Goal: Task Accomplishment & Management: Manage account settings

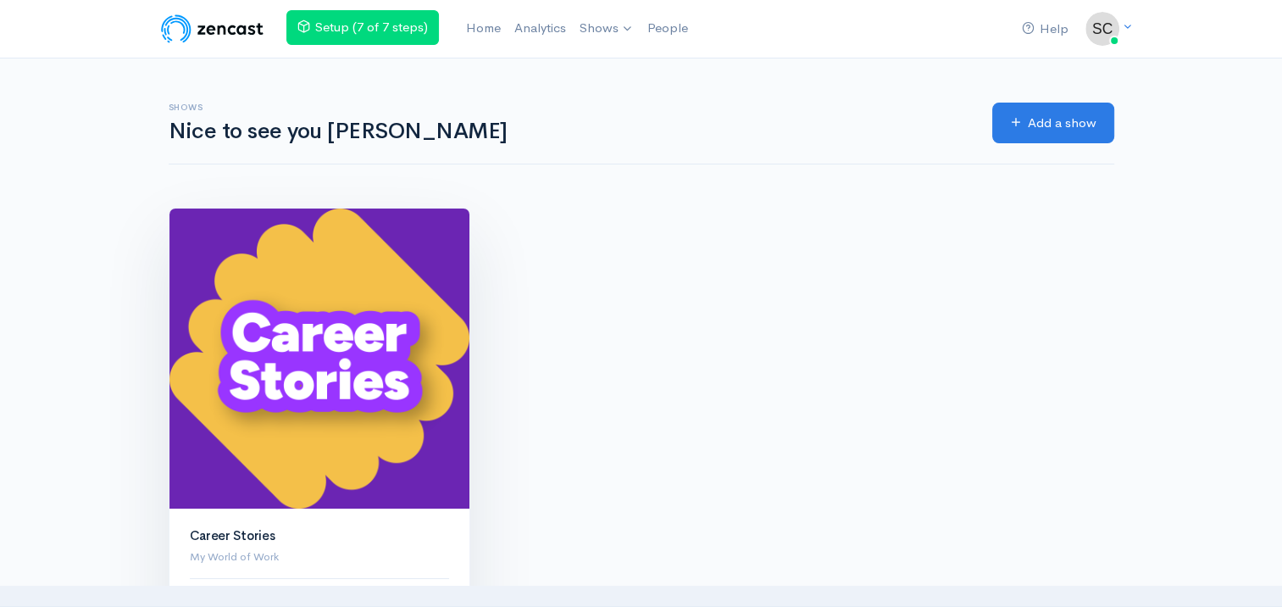
click at [405, 325] on img at bounding box center [320, 359] width 300 height 300
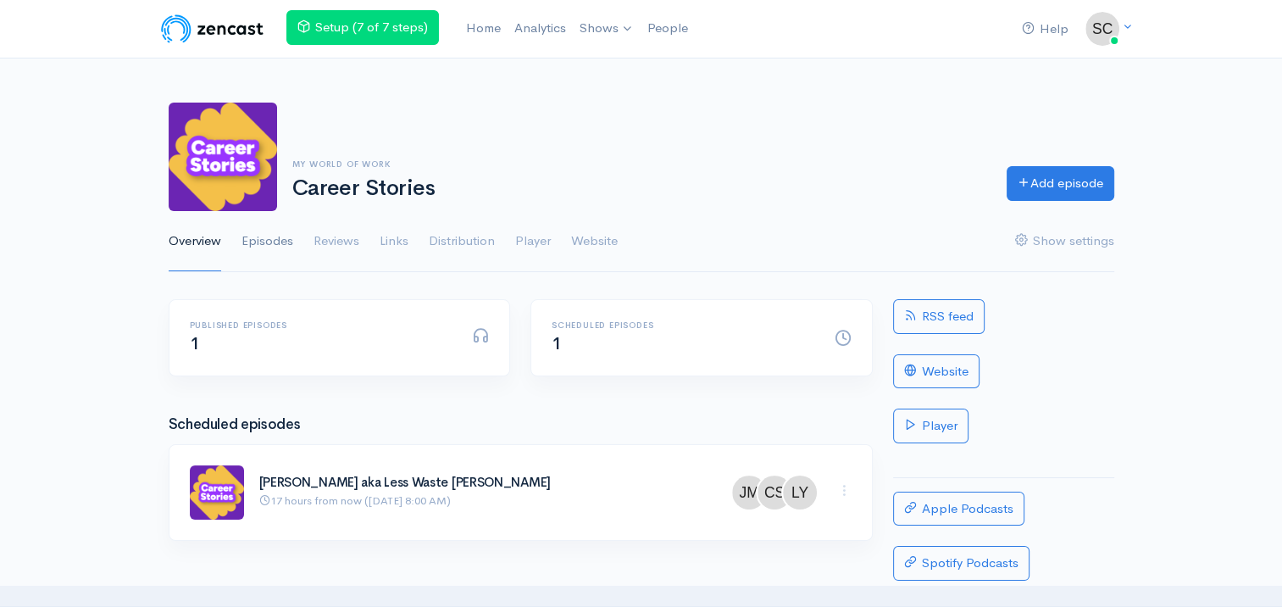
click at [271, 248] on link "Episodes" at bounding box center [268, 241] width 52 height 61
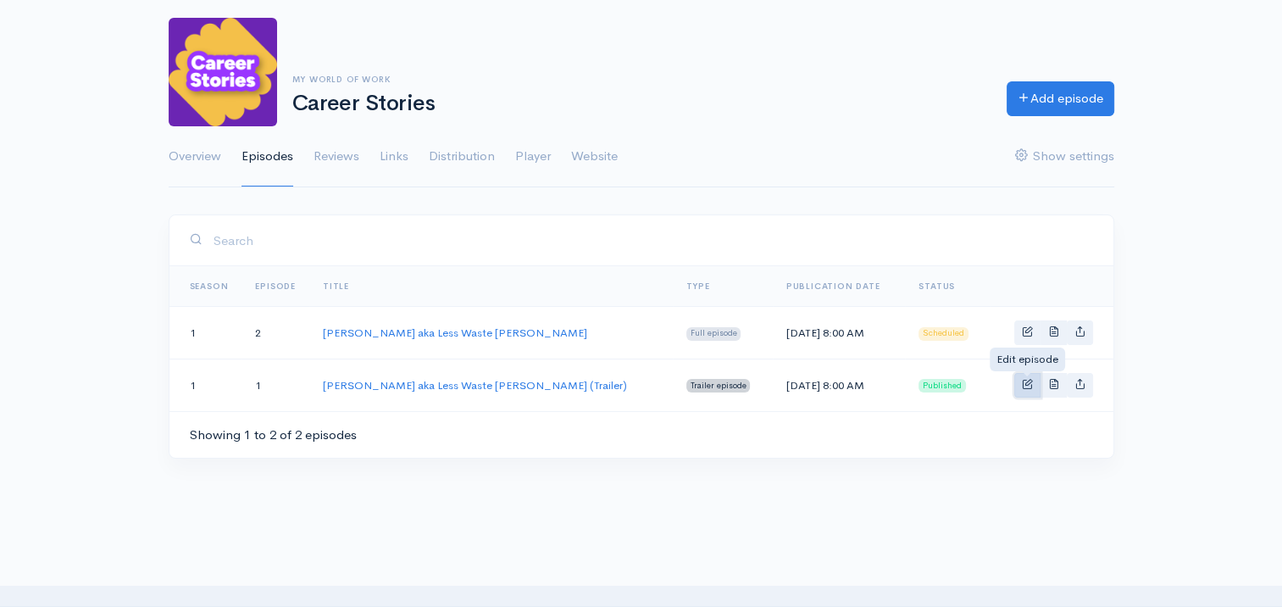
click at [1027, 387] on span "Basic example" at bounding box center [1027, 383] width 11 height 11
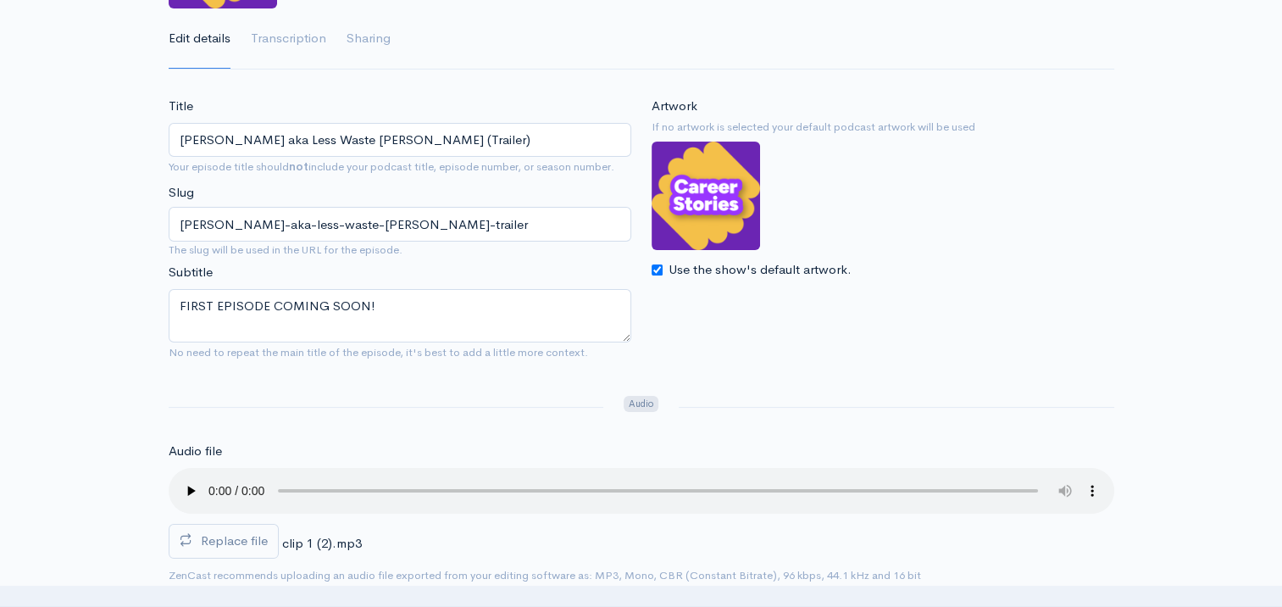
scroll to position [170, 0]
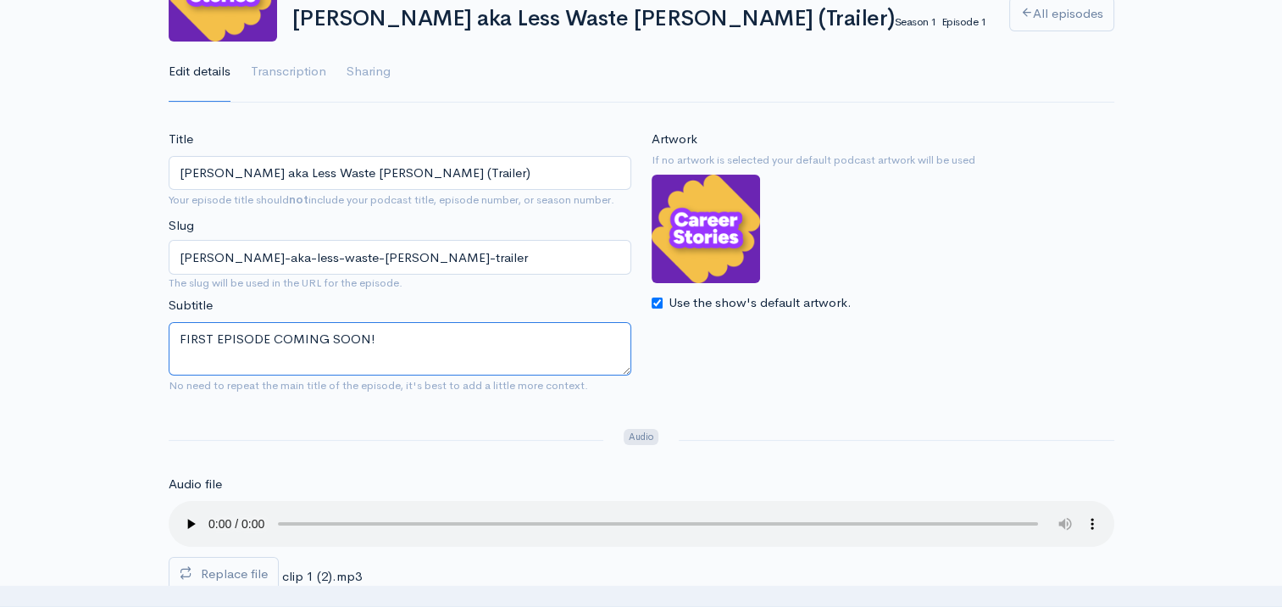
click at [454, 363] on textarea "FIRST EPISODE COMING SOON!" at bounding box center [400, 348] width 463 height 53
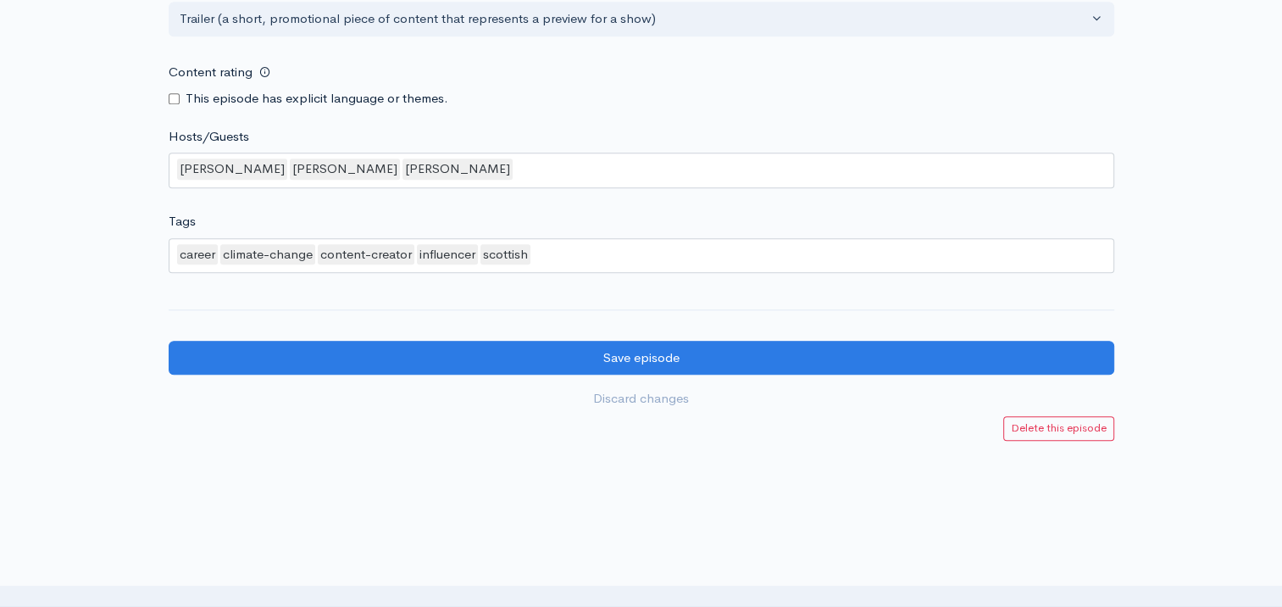
scroll to position [1559, 0]
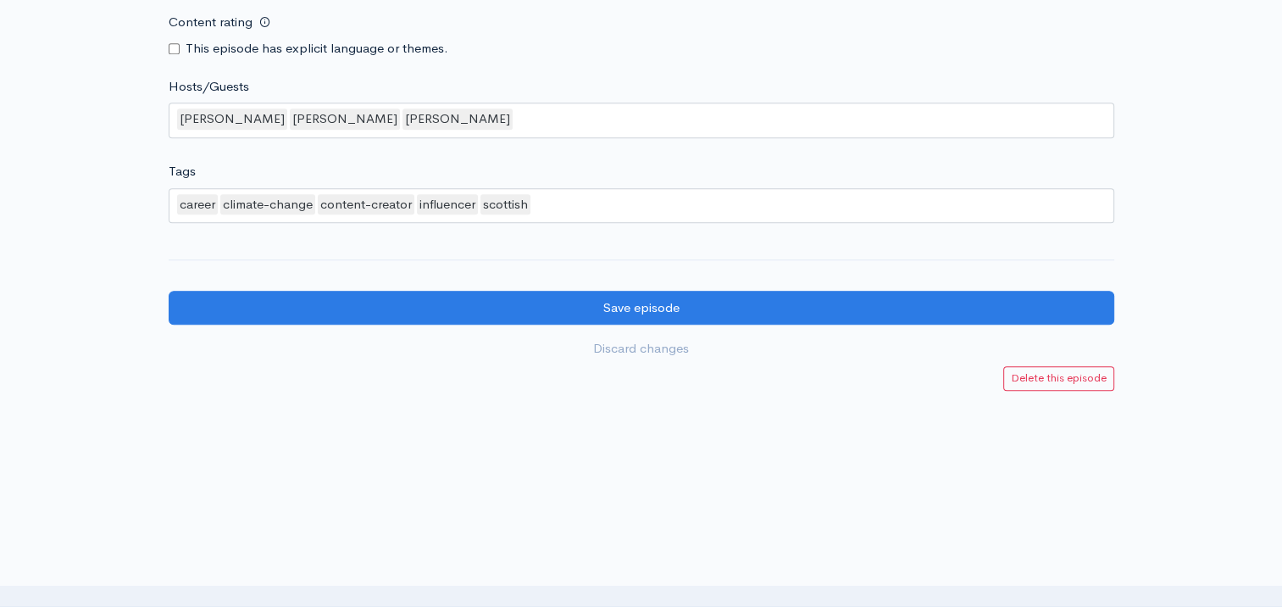
scroll to position [85, 0]
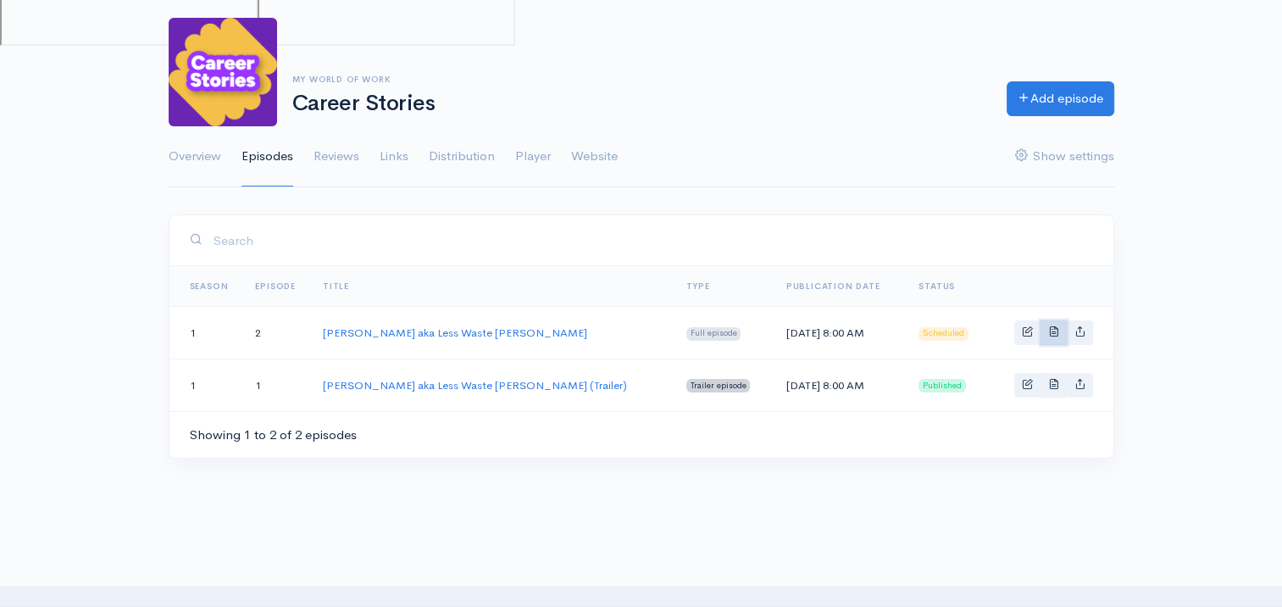
click at [1058, 332] on span "Basic example" at bounding box center [1054, 330] width 11 height 11
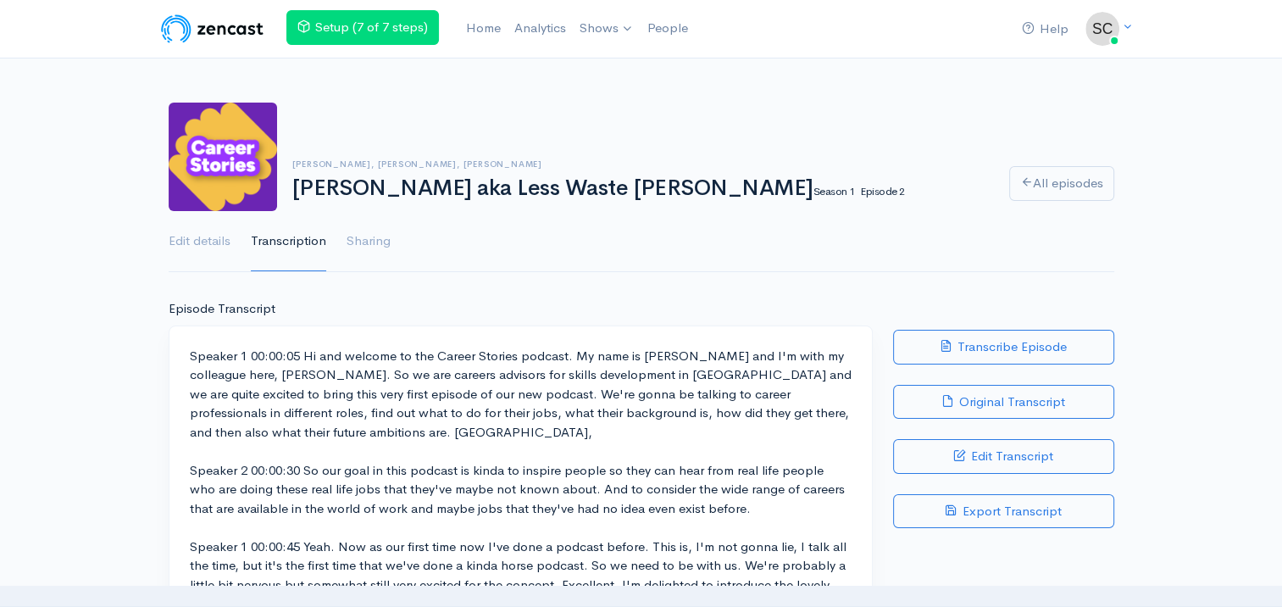
drag, startPoint x: 487, startPoint y: 309, endPoint x: 180, endPoint y: 343, distance: 309.6
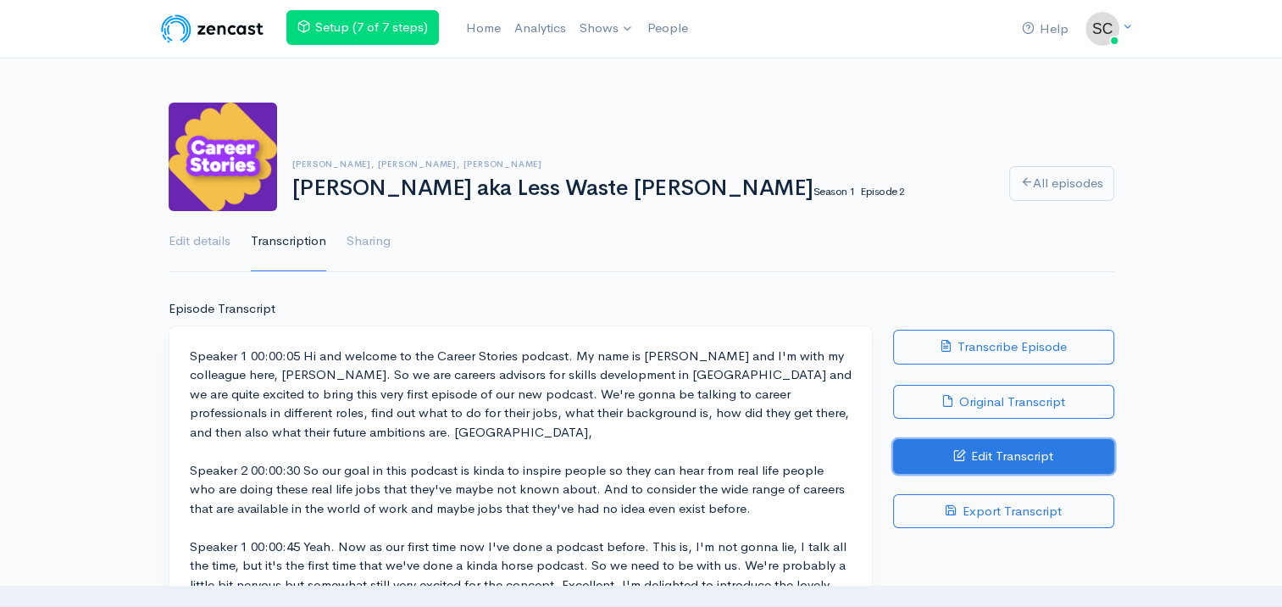
click at [1047, 468] on link "Edit Transcript" at bounding box center [1003, 456] width 221 height 35
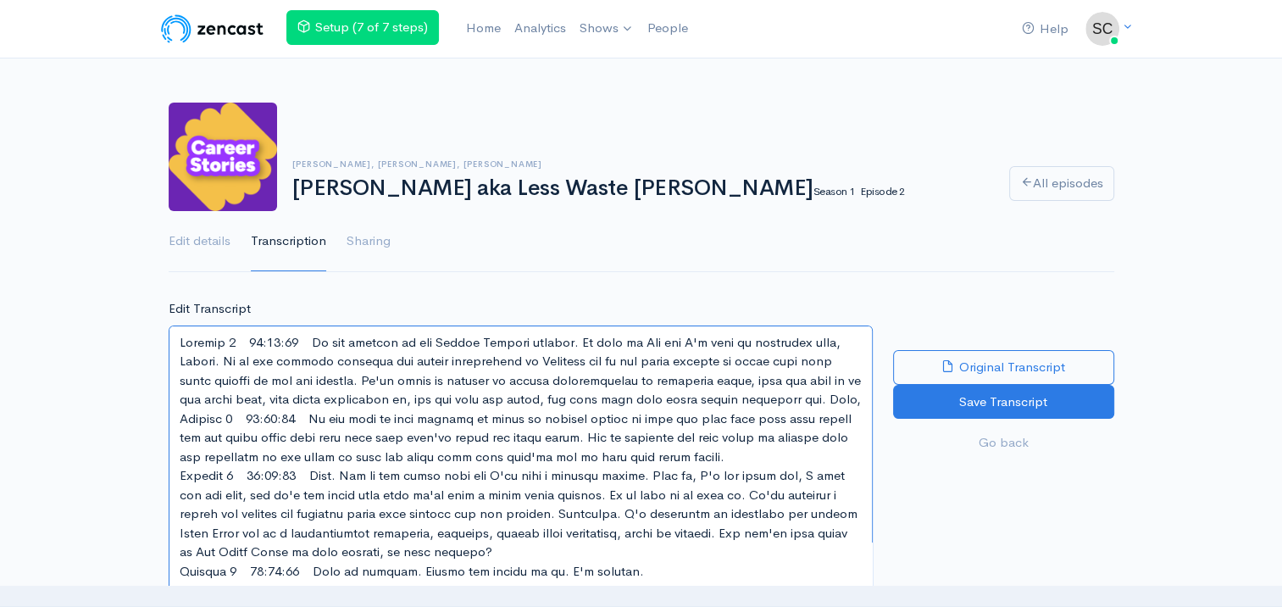
drag, startPoint x: 183, startPoint y: 335, endPoint x: 314, endPoint y: 417, distance: 155.0
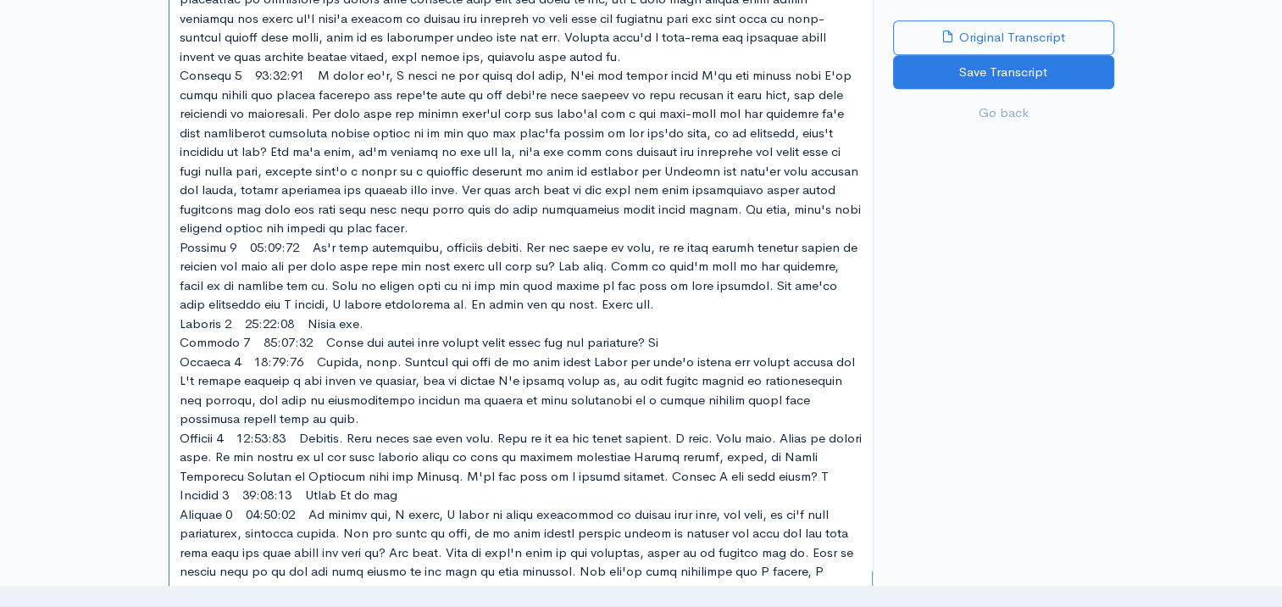
scroll to position [2412, 0]
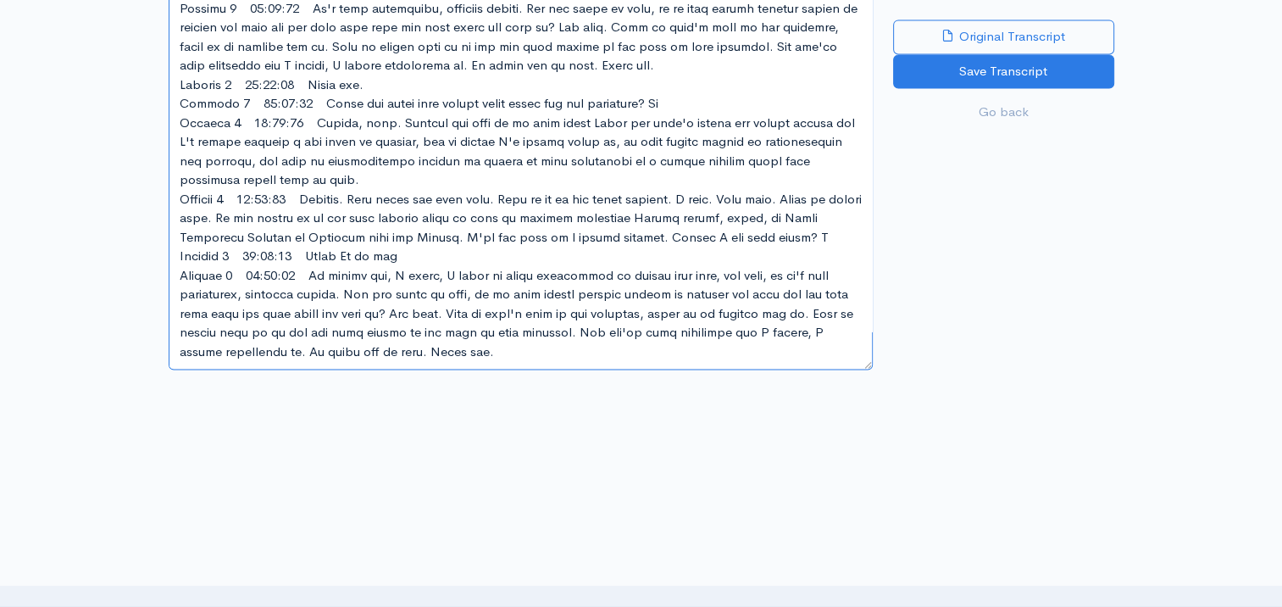
drag, startPoint x: 182, startPoint y: 340, endPoint x: 495, endPoint y: 643, distance: 435.8
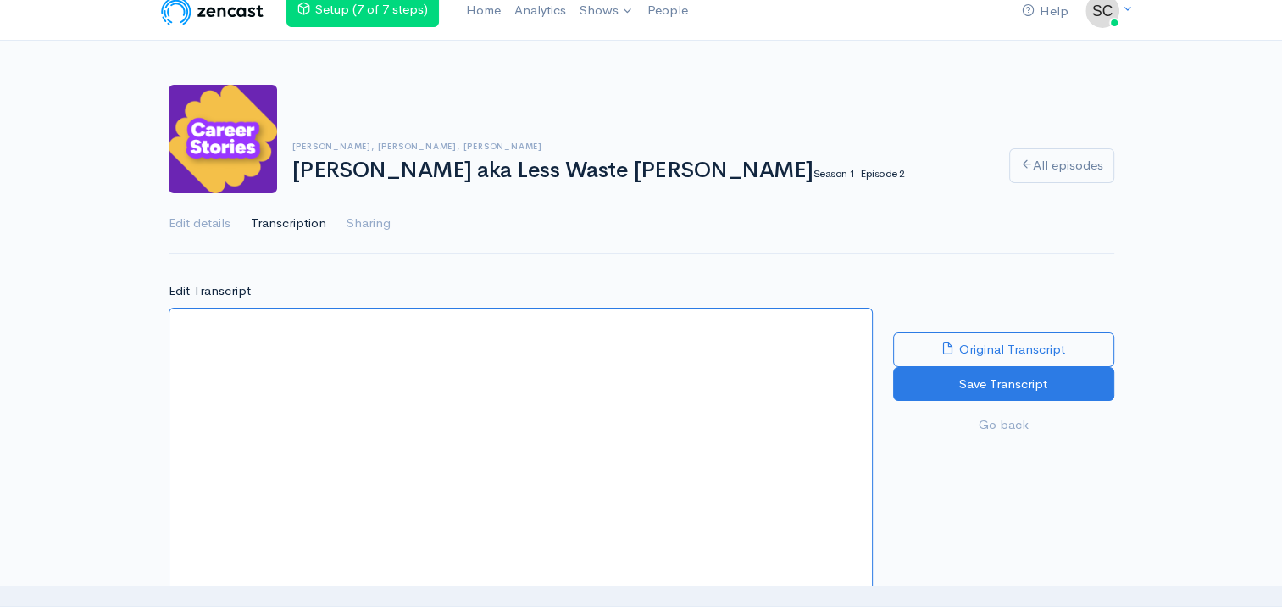
scroll to position [0, 0]
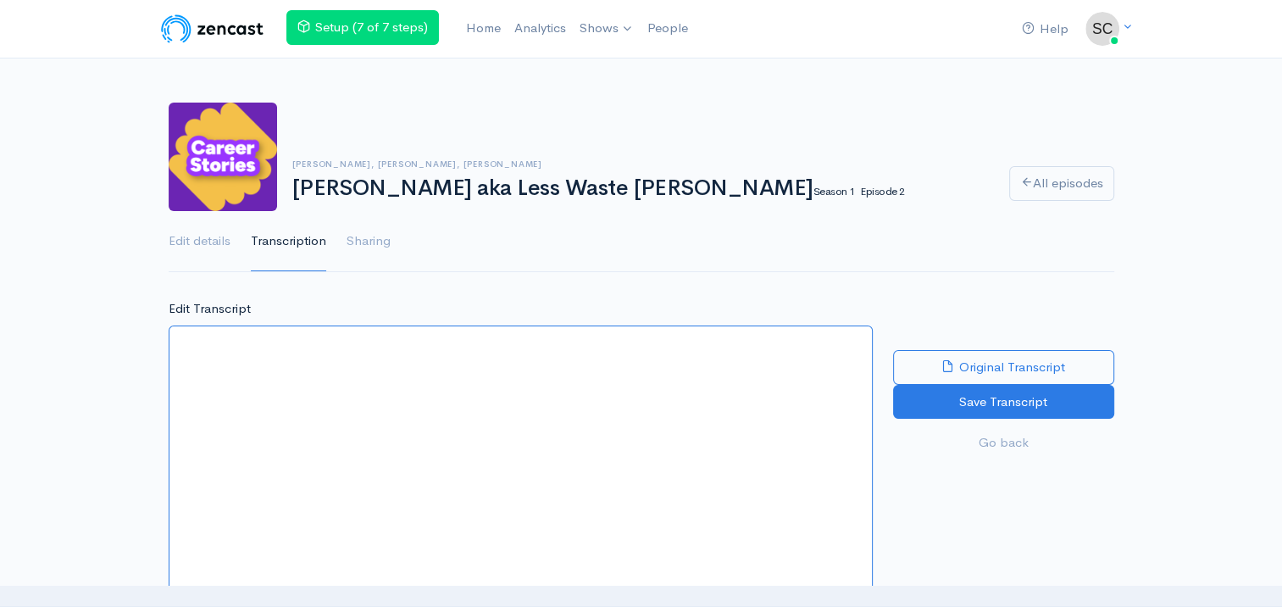
paste textarea "[JOE: 00:05.2] Hi and welcome to the Careers Stories podcast. My name is Joe an…"
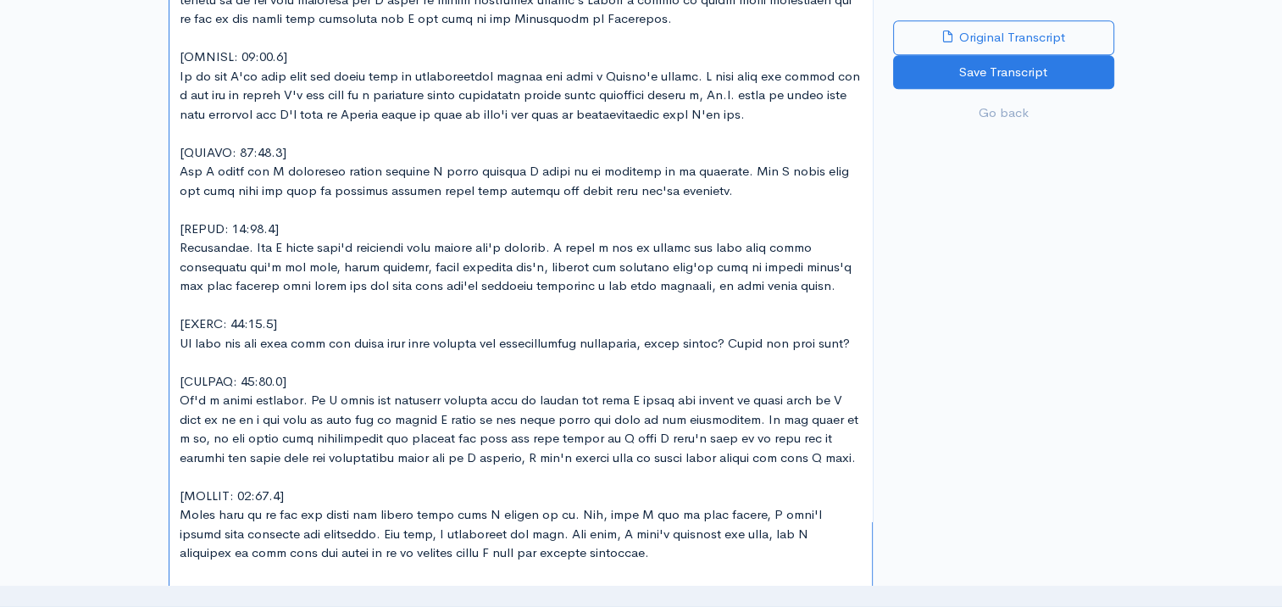
scroll to position [10367, 0]
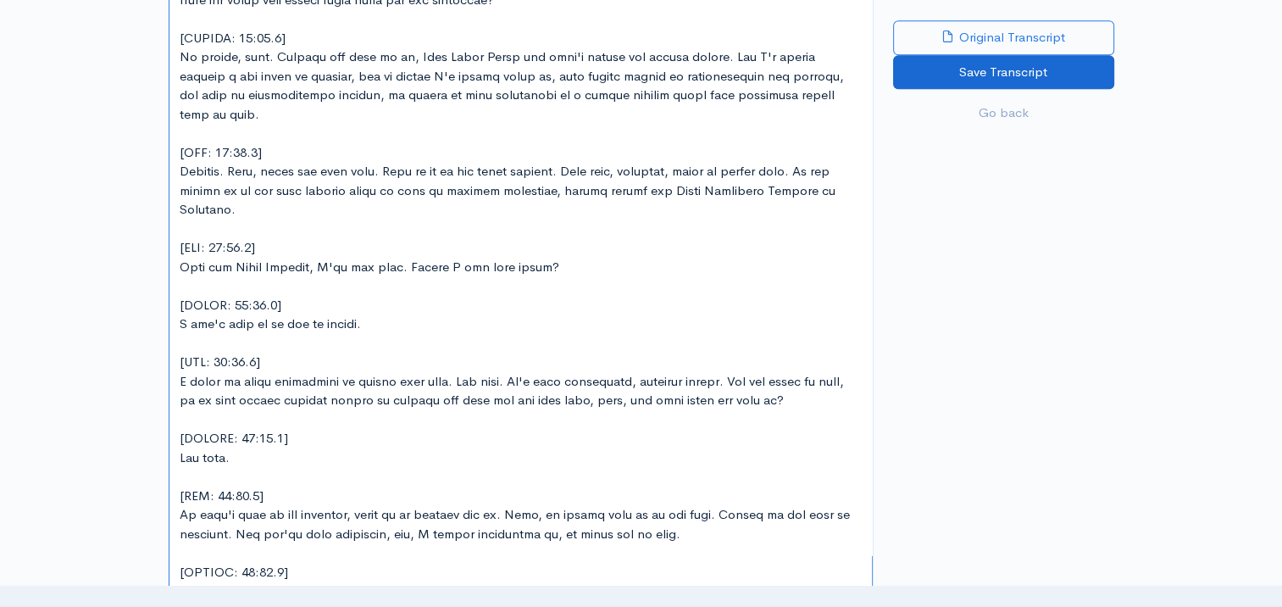
type textarea "[JOE: 00:05.2] Hi and welcome to the Careers Stories podcast. My name is Joe an…"
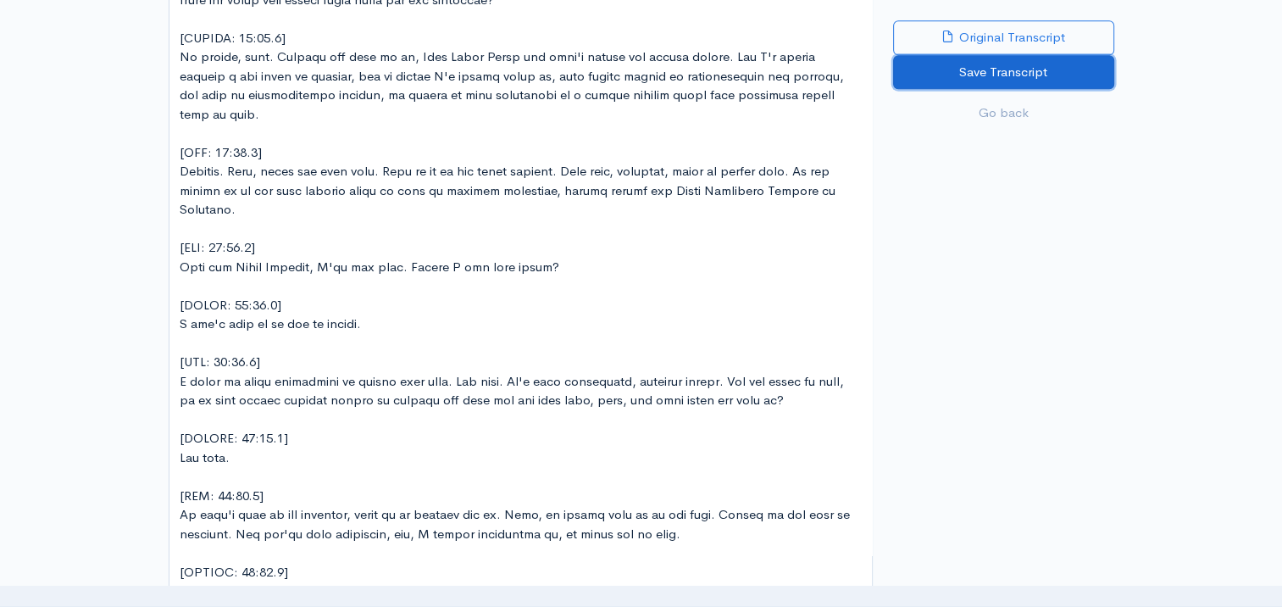
click at [956, 81] on input "Save Transcript" at bounding box center [1003, 72] width 221 height 35
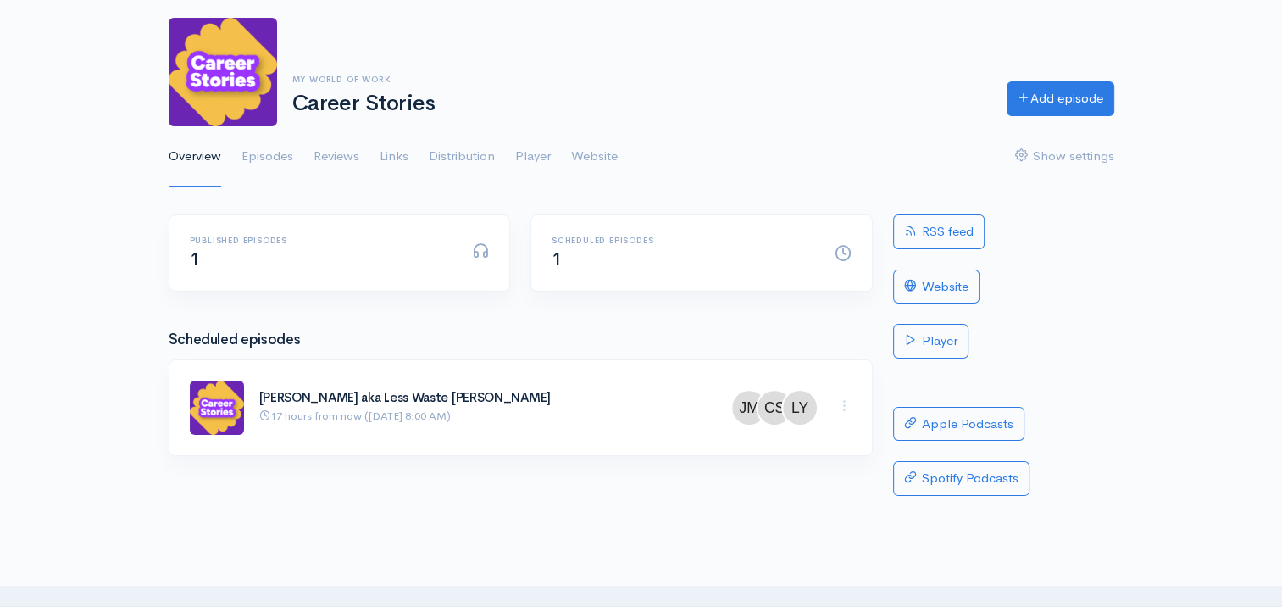
click at [298, 155] on ul "Overview Episodes Reviews Links Distribution Player Website Show settings" at bounding box center [642, 156] width 946 height 61
click at [293, 154] on link "Episodes" at bounding box center [268, 156] width 52 height 61
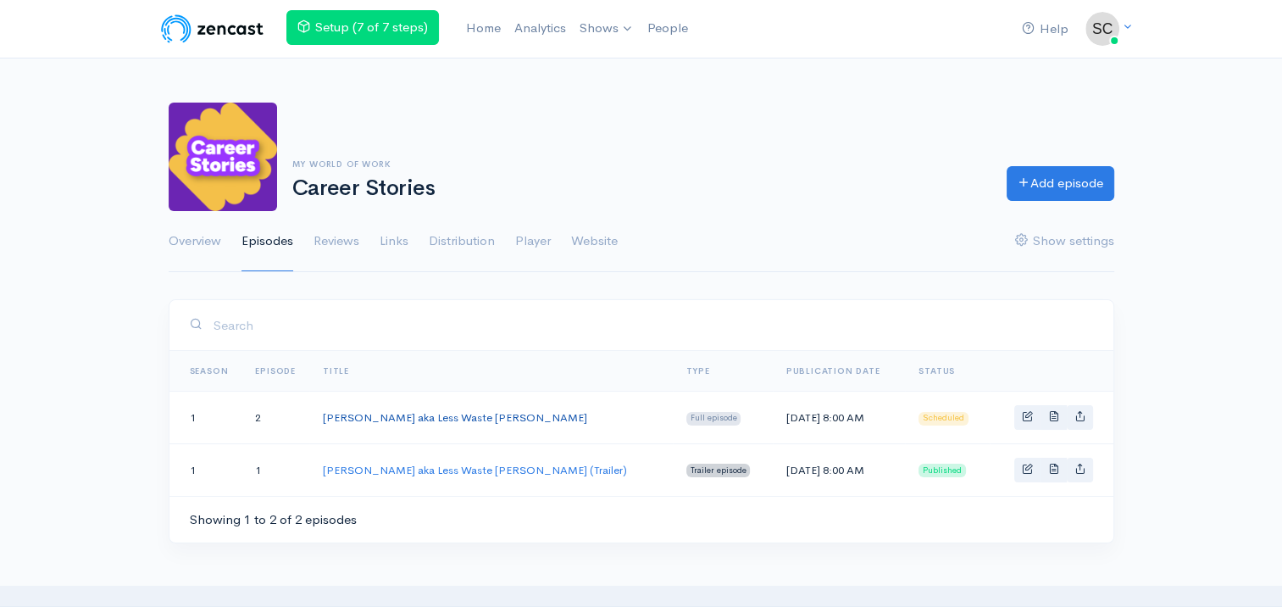
click at [352, 420] on link "[PERSON_NAME] aka Less Waste [PERSON_NAME]" at bounding box center [455, 417] width 264 height 14
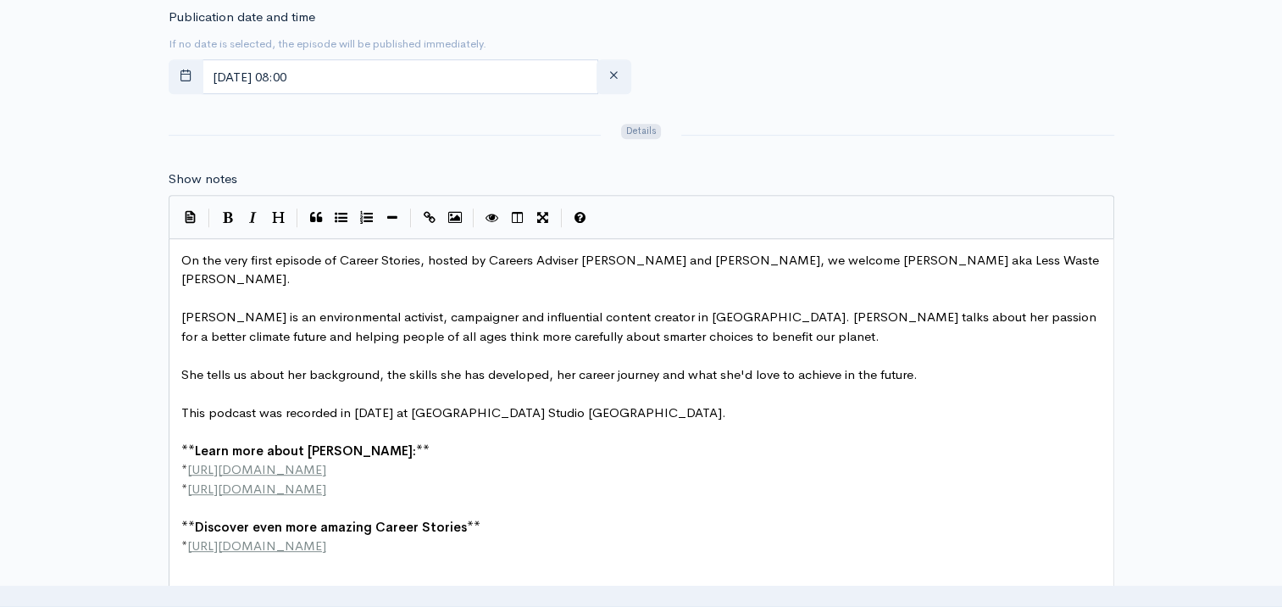
scroll to position [7, 0]
click at [458, 537] on pre "* [URL][DOMAIN_NAME]" at bounding box center [648, 546] width 940 height 19
type textarea "* [URL][DOMAIN_NAME]"
drag, startPoint x: 466, startPoint y: 526, endPoint x: 166, endPoint y: 526, distance: 300.1
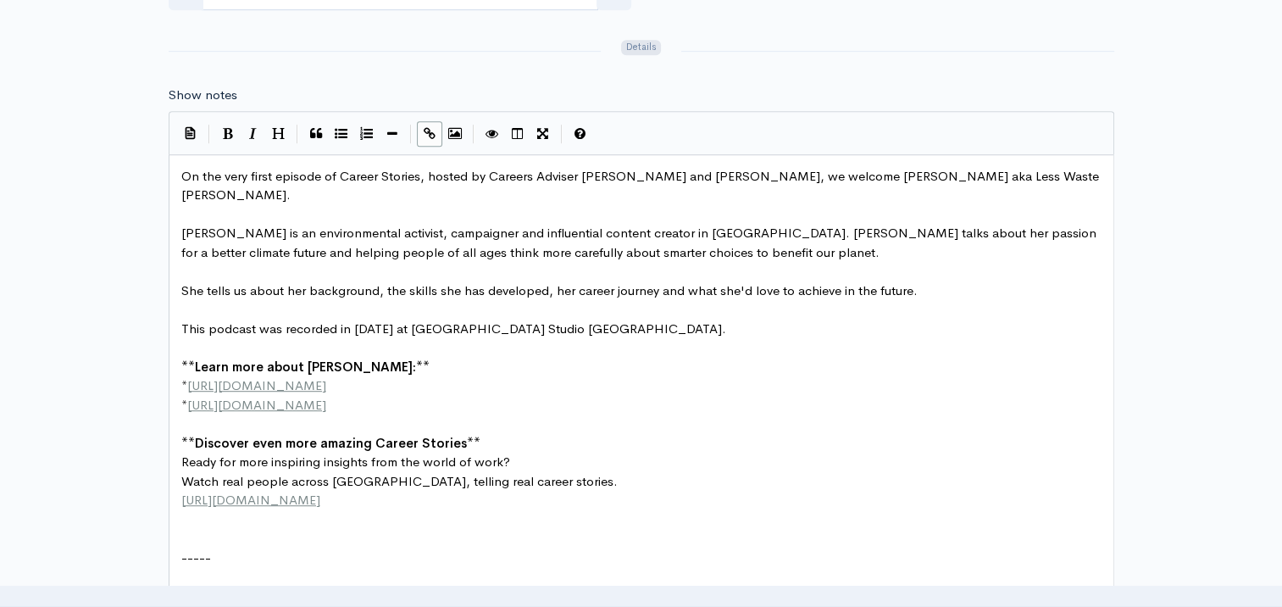
scroll to position [932, 0]
drag, startPoint x: 183, startPoint y: 454, endPoint x: 228, endPoint y: 470, distance: 47.4
click at [184, 472] on span "Watch real people across [GEOGRAPHIC_DATA], telling real career stories." at bounding box center [399, 480] width 437 height 16
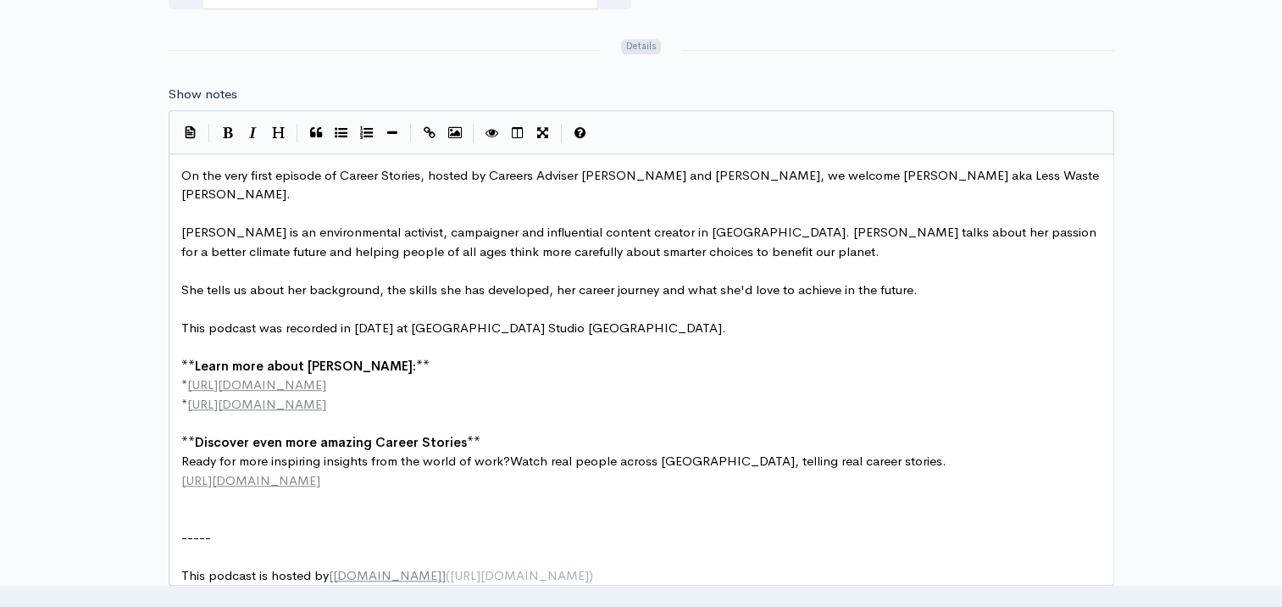
scroll to position [7, 2]
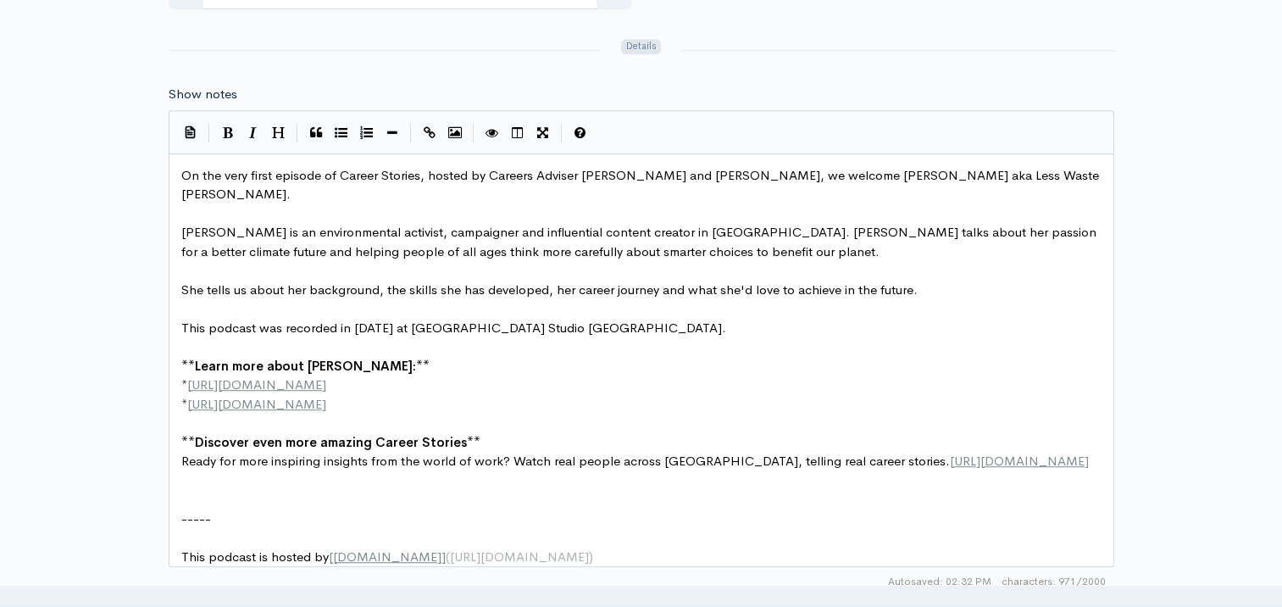
click at [1187, 371] on div "Title [PERSON_NAME] aka Less Waste [PERSON_NAME] Your episode title should not …" at bounding box center [641, 262] width 1282 height 1791
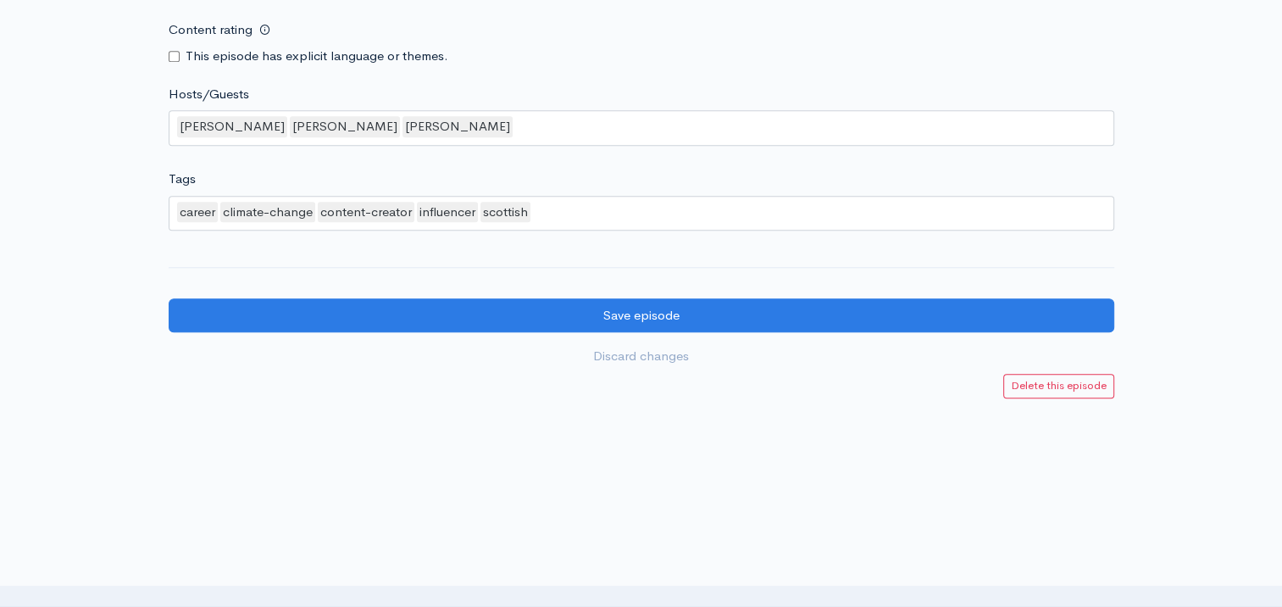
scroll to position [1695, 0]
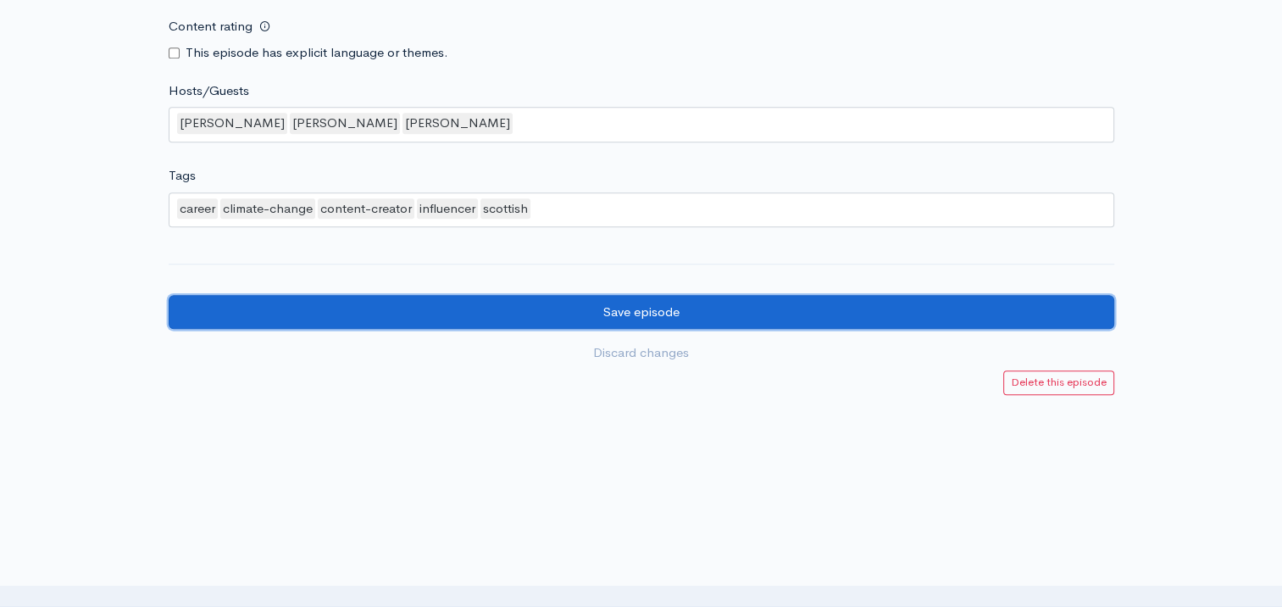
click at [637, 324] on input "Save episode" at bounding box center [642, 312] width 946 height 35
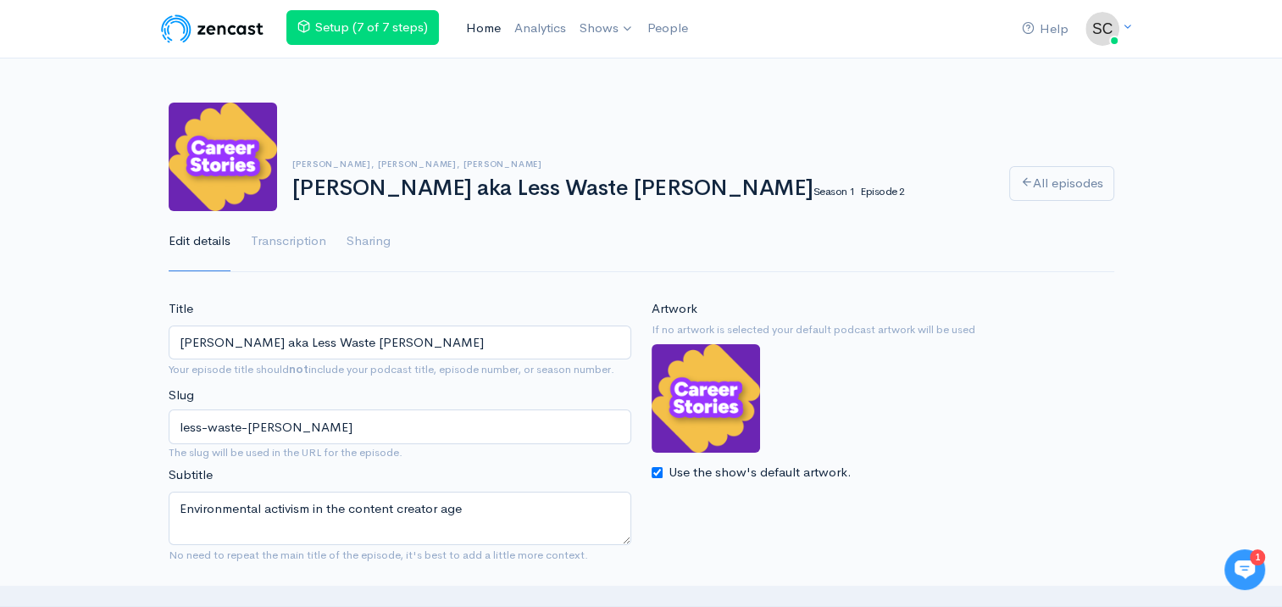
click at [470, 35] on link "Home" at bounding box center [483, 28] width 48 height 36
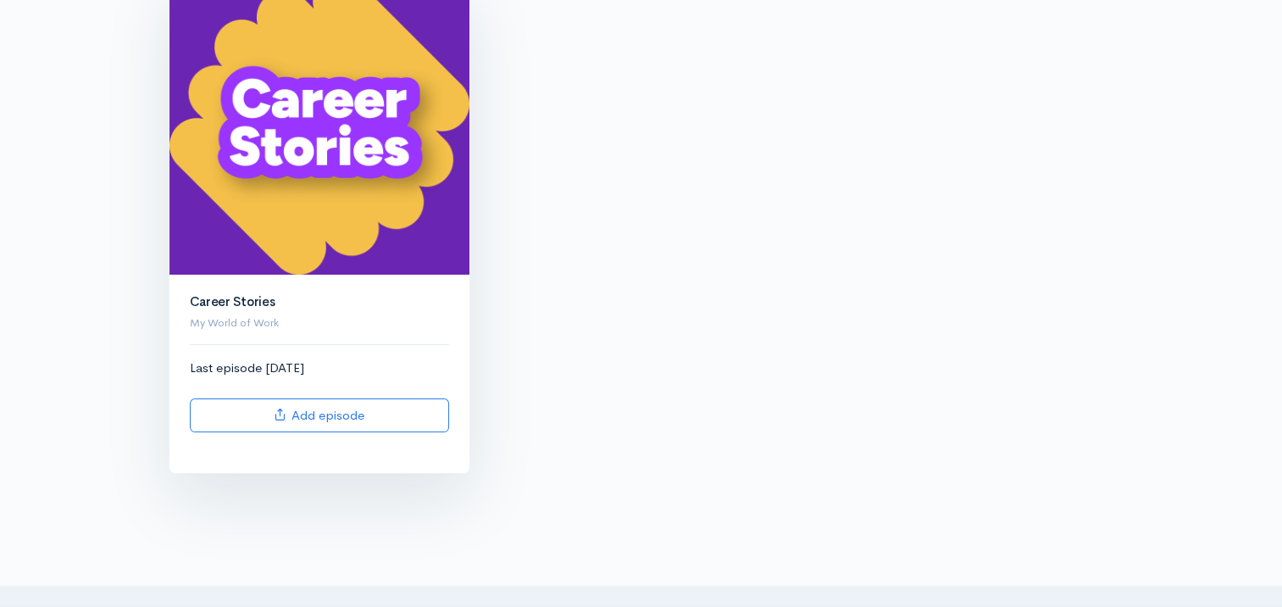
scroll to position [85, 0]
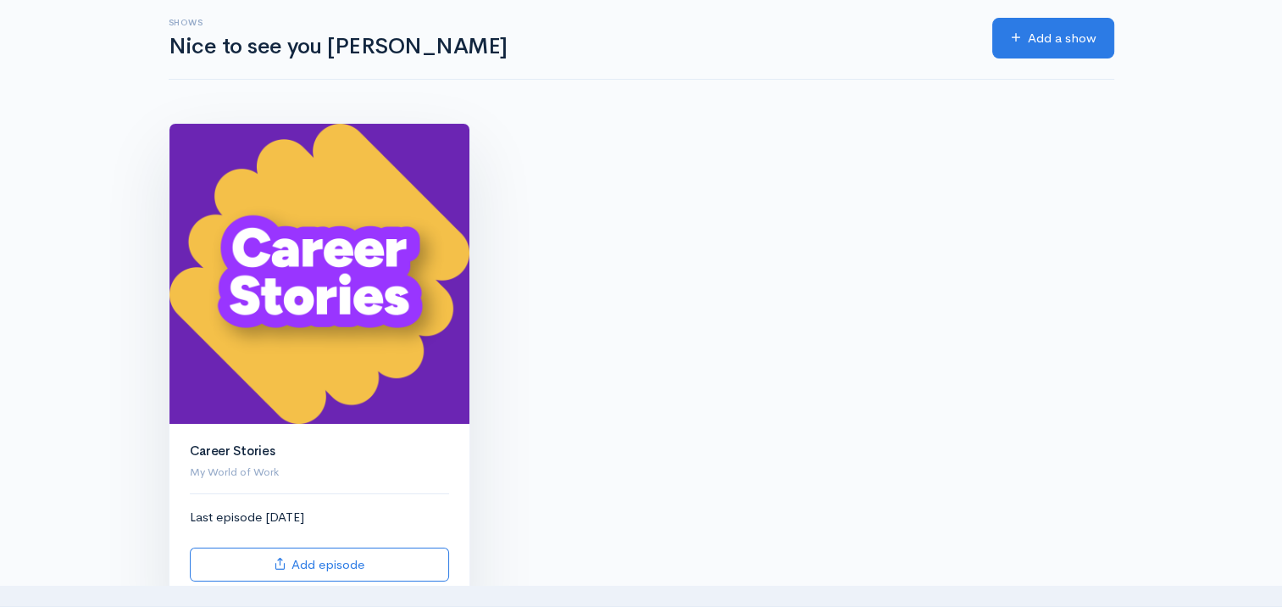
click at [329, 327] on img at bounding box center [320, 274] width 300 height 300
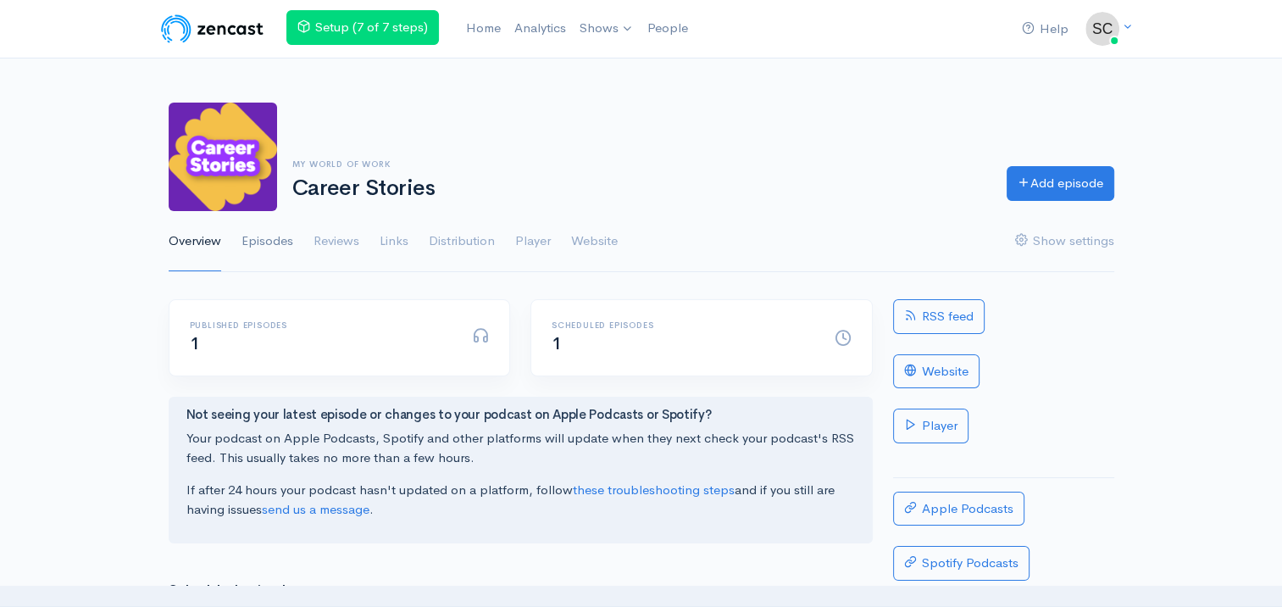
click at [277, 243] on link "Episodes" at bounding box center [268, 241] width 52 height 61
